Goal: Task Accomplishment & Management: Manage account settings

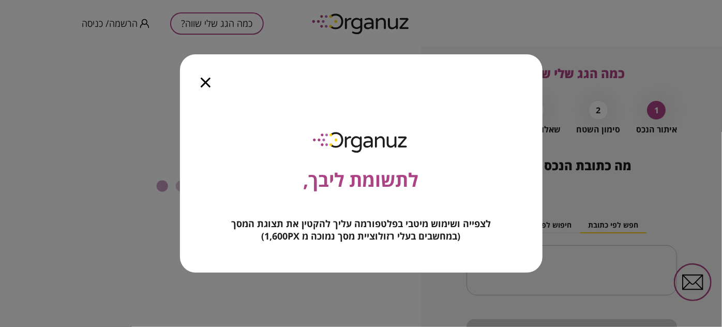
click at [205, 73] on div at bounding box center [205, 75] width 51 height 43
click at [205, 82] on icon "button" at bounding box center [206, 83] width 10 height 10
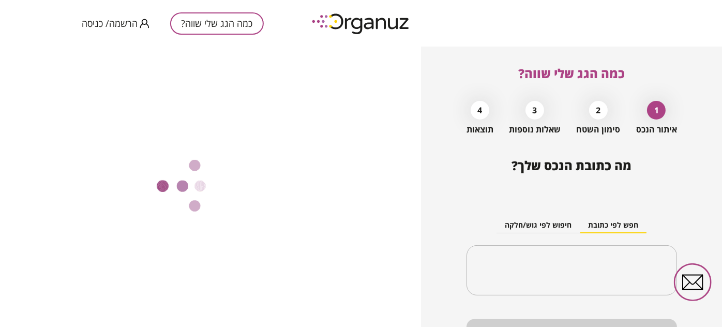
click at [108, 25] on span "הרשמה/ כניסה" at bounding box center [110, 23] width 56 height 10
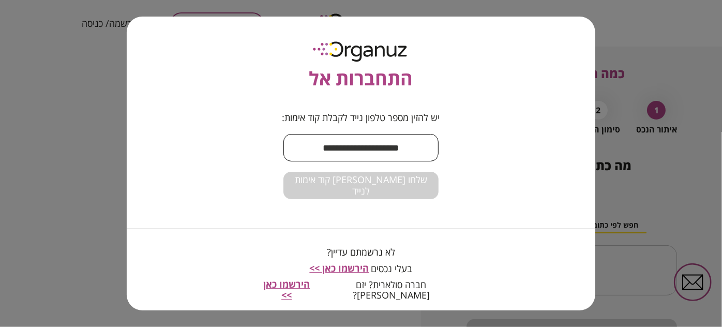
click at [387, 153] on input "text" at bounding box center [360, 147] width 155 height 31
type input "**********"
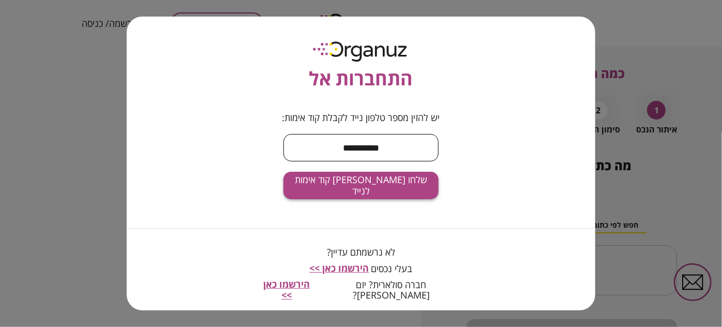
click at [380, 189] on span "שלחו [PERSON_NAME] קוד אימות לנייד" at bounding box center [361, 185] width 139 height 22
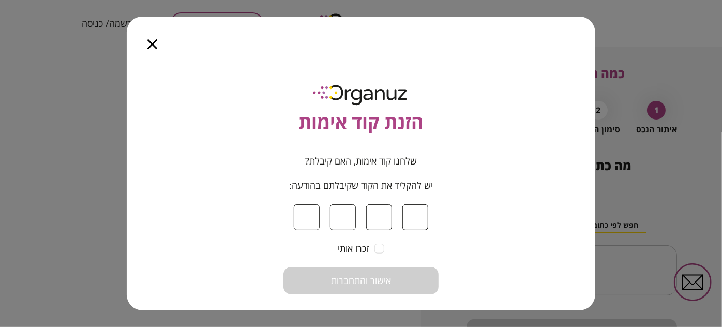
type input "*"
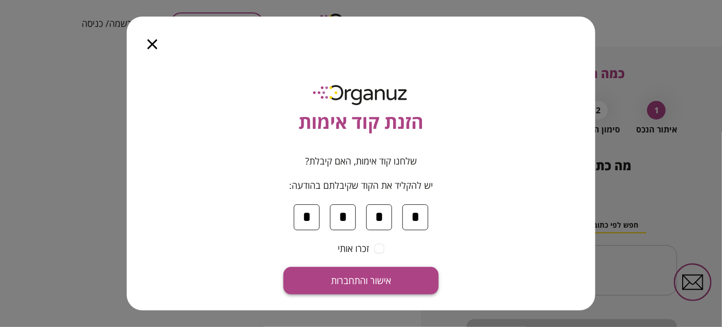
type input "*"
click at [390, 278] on span "אישור והתחברות" at bounding box center [361, 280] width 60 height 11
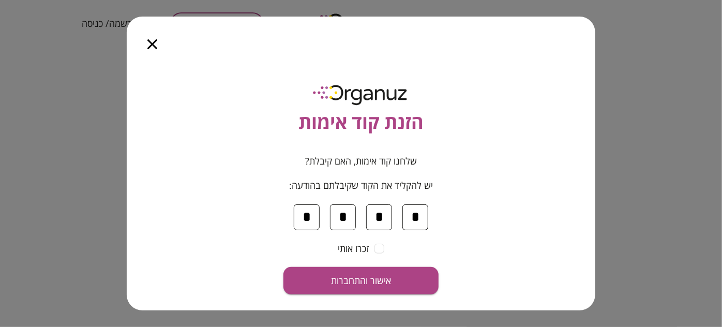
click at [376, 252] on form "שלחנו קוד אימות, האם קיבלת? יש להקליד את הקוד שקיבלתם בהודעה: * * * * זכרו אותי…" at bounding box center [360, 225] width 155 height 139
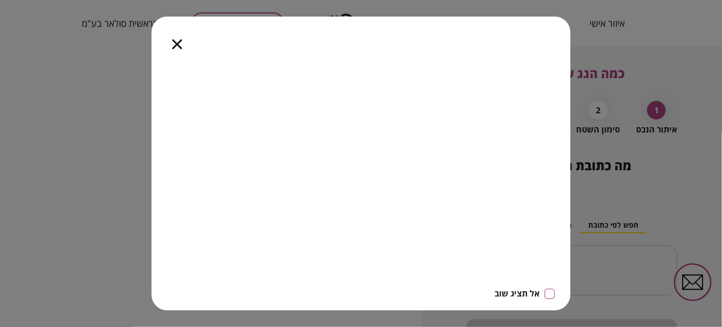
click at [174, 48] on icon "button" at bounding box center [177, 44] width 10 height 10
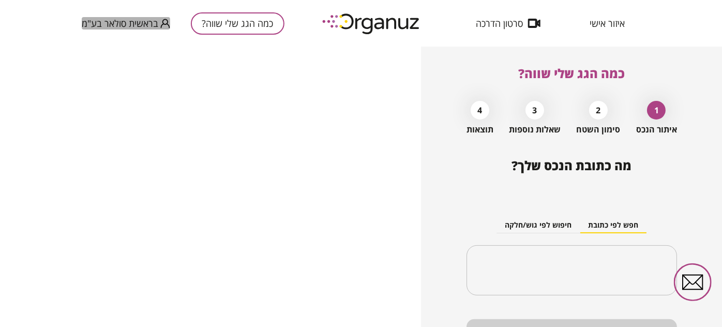
click at [130, 24] on span "בראשית סולאר בע"מ" at bounding box center [120, 23] width 77 height 10
click at [607, 18] on div at bounding box center [361, 163] width 722 height 327
click at [606, 25] on span "איזור אישי" at bounding box center [606, 23] width 35 height 10
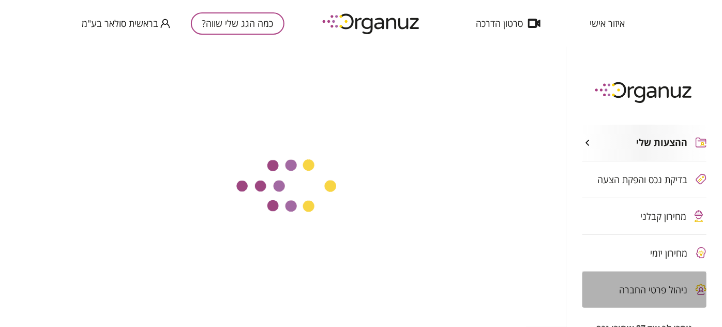
click at [656, 284] on span "ניהול פרטי החברה" at bounding box center [653, 289] width 68 height 10
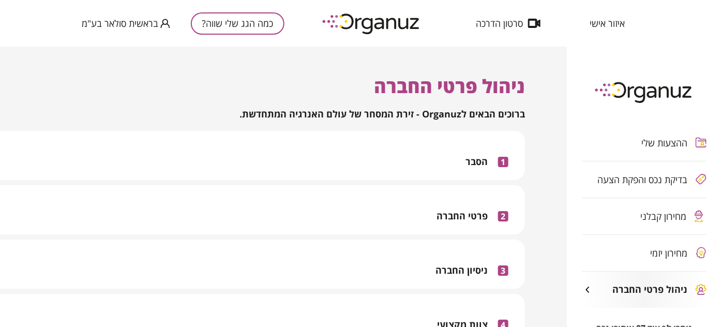
scroll to position [47, 0]
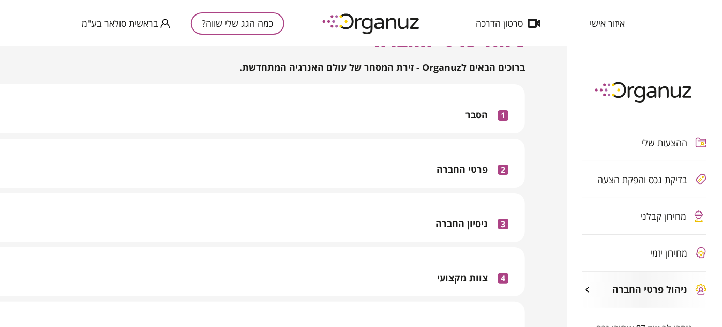
click at [420, 162] on div "2 פרטי החברה" at bounding box center [215, 163] width 586 height 49
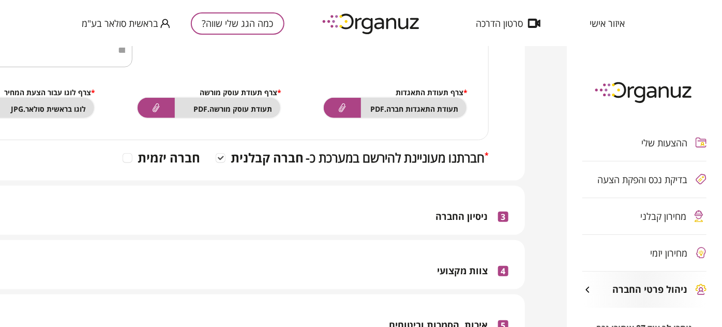
scroll to position [376, 0]
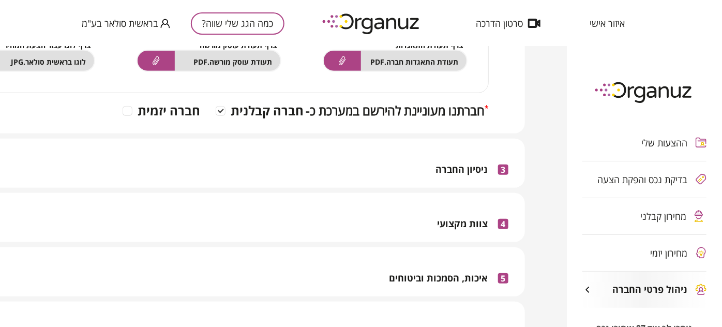
click at [419, 160] on div "3 ניסיון החברה" at bounding box center [215, 163] width 586 height 49
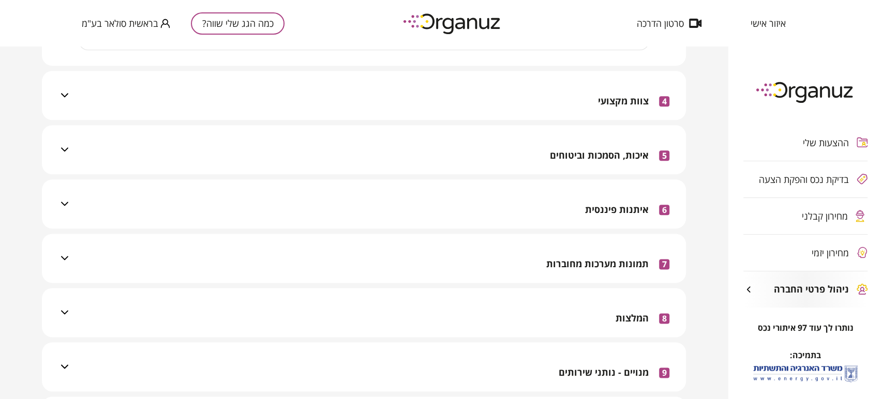
scroll to position [814, 0]
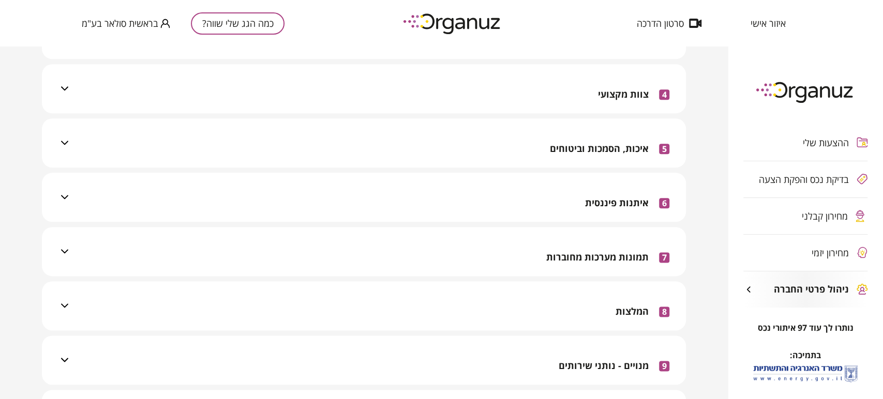
click at [483, 94] on div "4 צוות מקצועי" at bounding box center [370, 88] width 598 height 49
click at [485, 145] on div "5 איכות, הסמכות וביטוחים" at bounding box center [370, 142] width 598 height 49
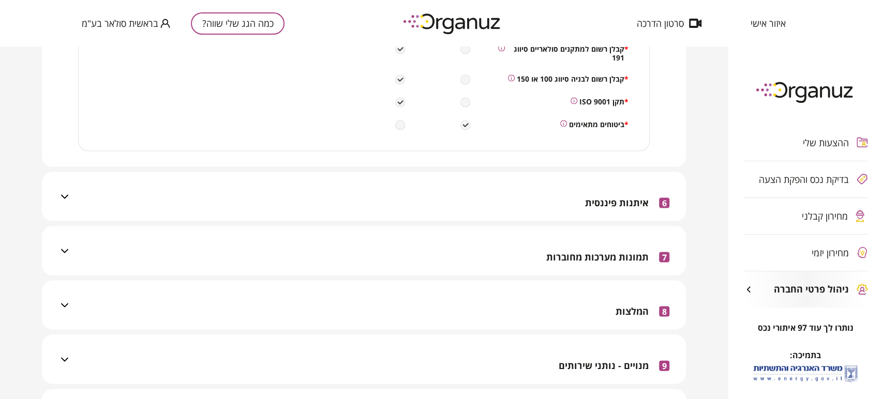
click at [492, 176] on div "6 איתנות פיננסית" at bounding box center [370, 196] width 598 height 49
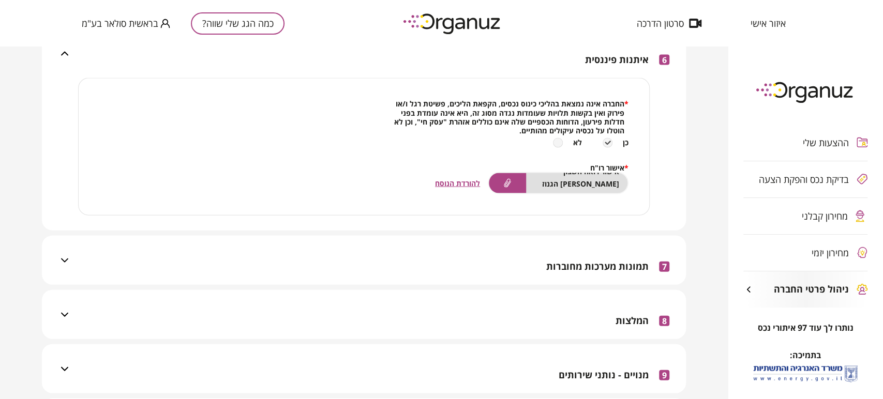
scroll to position [1501, 0]
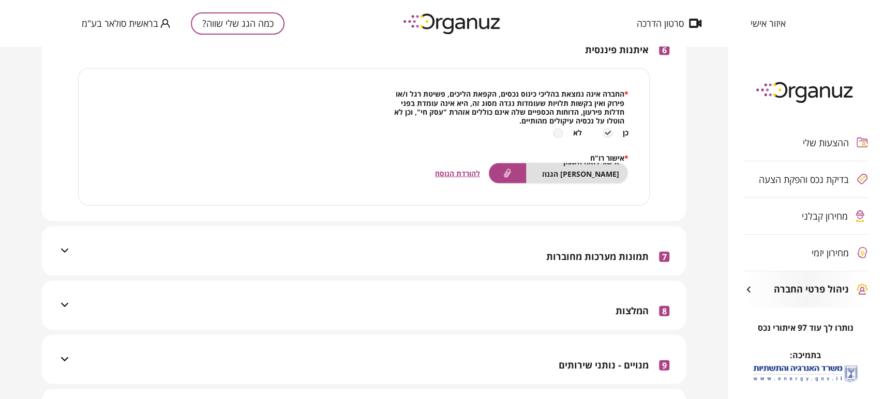
click at [509, 249] on div "7 תמונות מערכות מחוברות" at bounding box center [370, 250] width 598 height 49
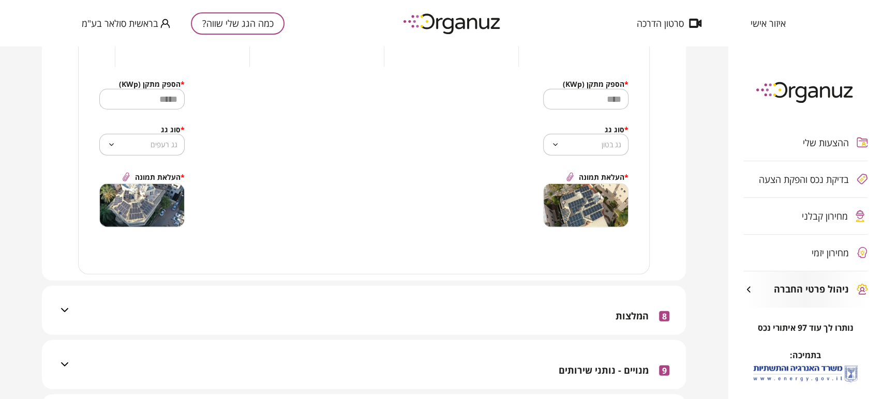
scroll to position [1965, 0]
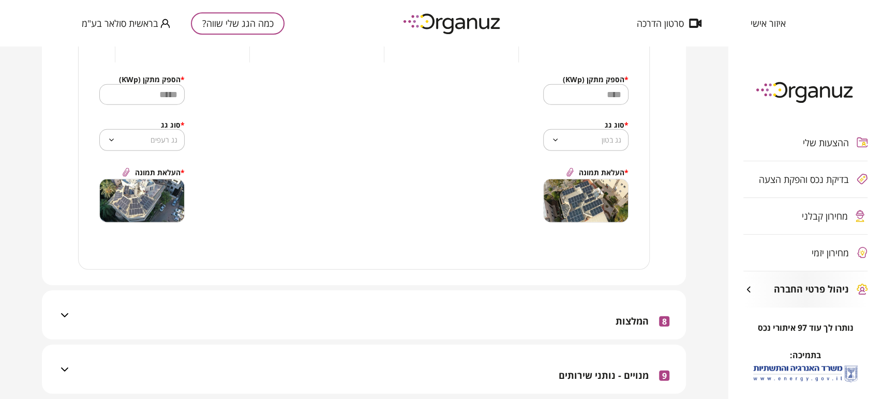
click at [515, 296] on div "8 המלצות" at bounding box center [370, 315] width 598 height 49
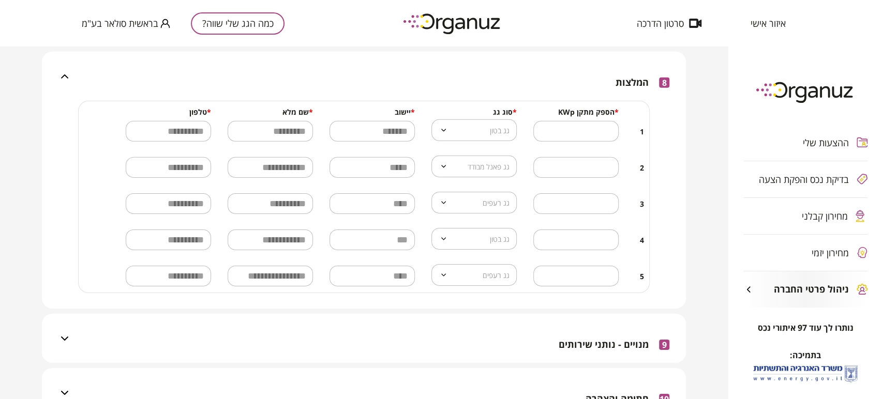
scroll to position [2230, 0]
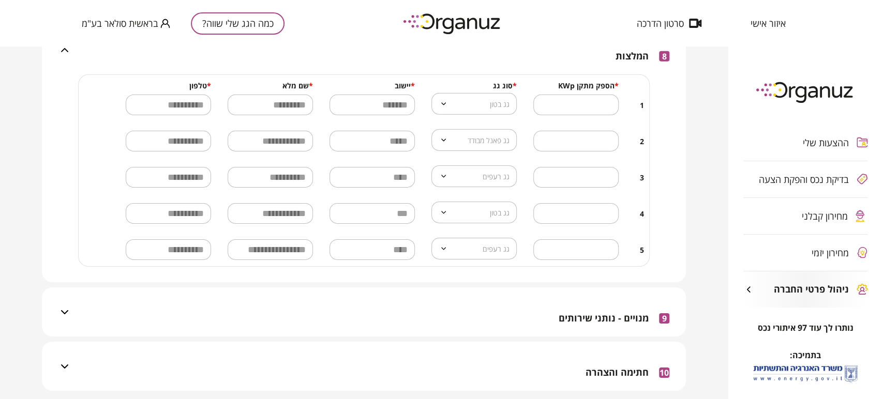
click at [508, 305] on div "9 מנויים - נותני שירותים" at bounding box center [370, 312] width 598 height 49
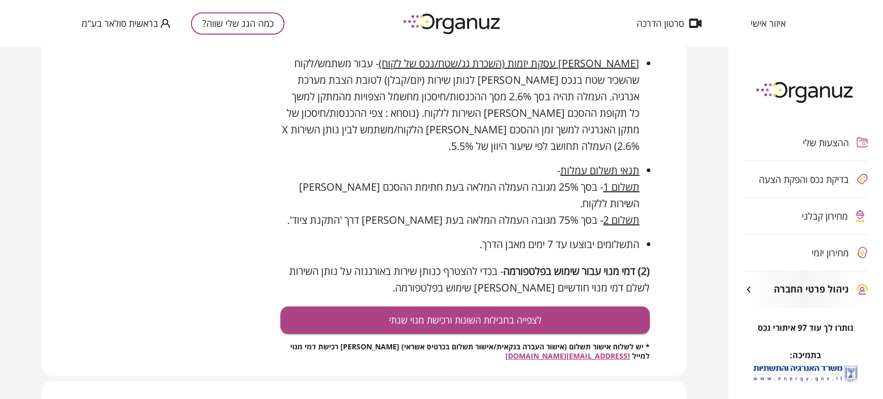
scroll to position [2722, 0]
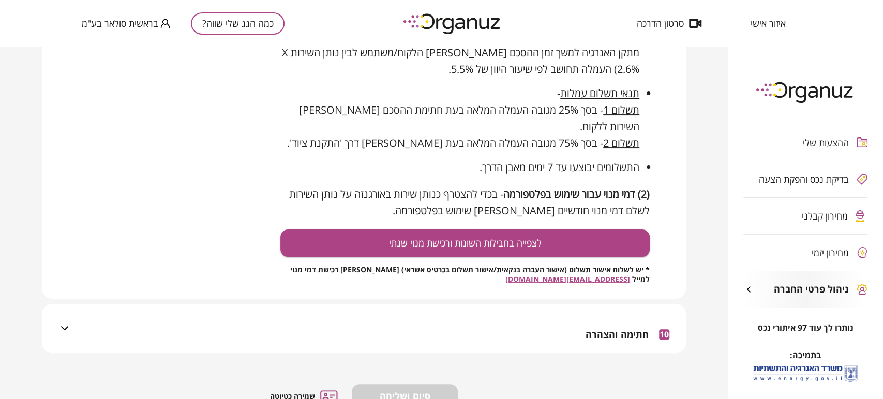
click at [516, 304] on div "10 חתימה והצהרה" at bounding box center [370, 328] width 598 height 49
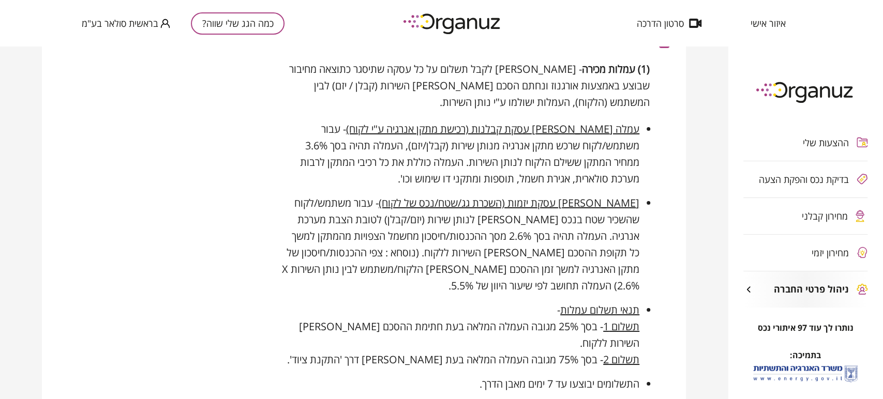
scroll to position [2435, 0]
